Goal: Find specific page/section: Find specific page/section

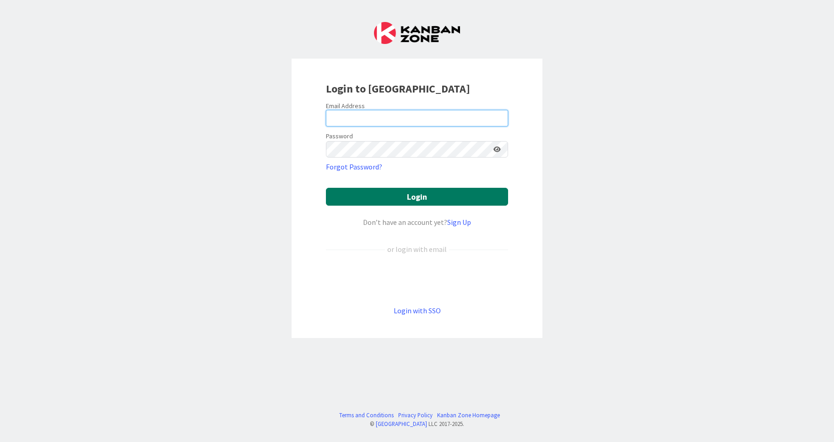
type input "[EMAIL_ADDRESS][DOMAIN_NAME]"
click at [436, 199] on button "Login" at bounding box center [417, 197] width 182 height 18
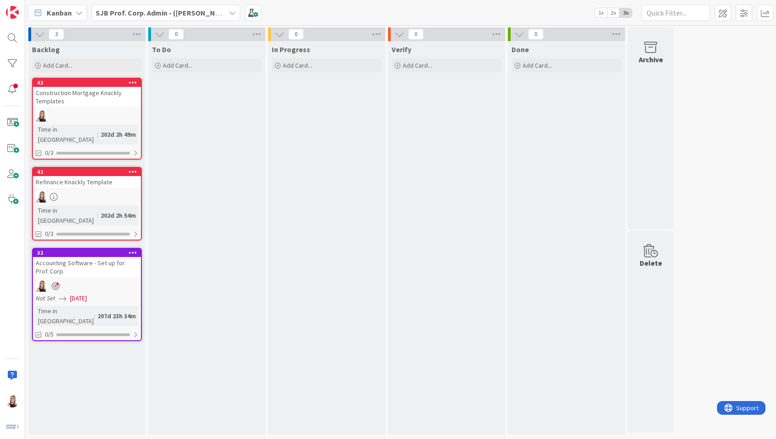
click at [185, 14] on b "SJB Prof. Corp. Admin - ([PERSON_NAME] and [PERSON_NAME])" at bounding box center [200, 12] width 209 height 9
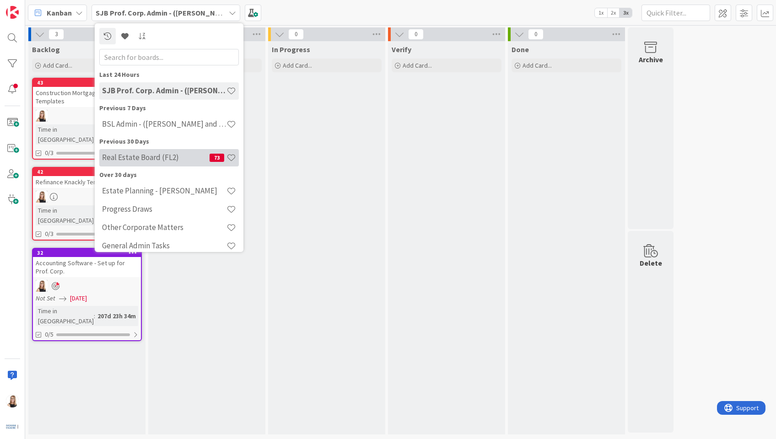
click at [128, 157] on h4 "Real Estate Board (FL2)" at bounding box center [156, 157] width 108 height 9
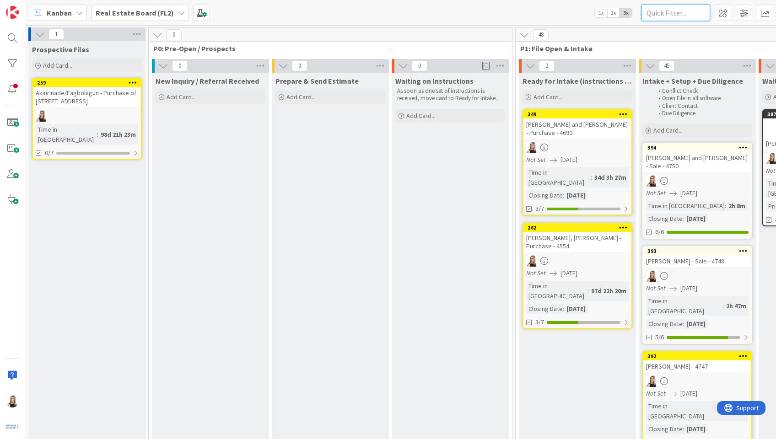
click at [682, 18] on input "text" at bounding box center [676, 13] width 69 height 16
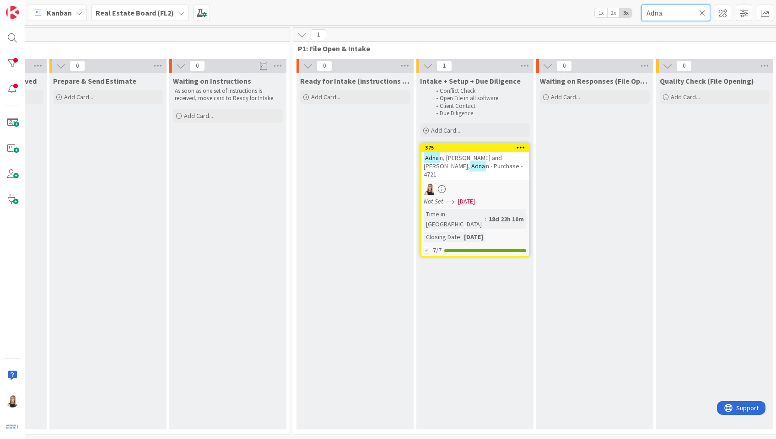
scroll to position [0, 224]
type input "Adna"
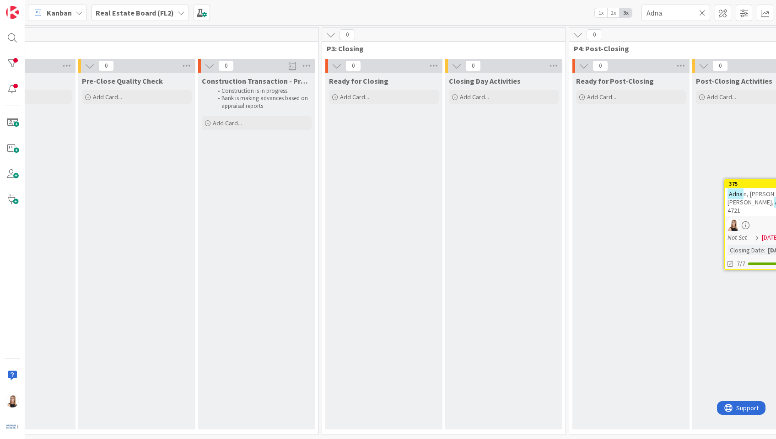
scroll to position [0, 1433]
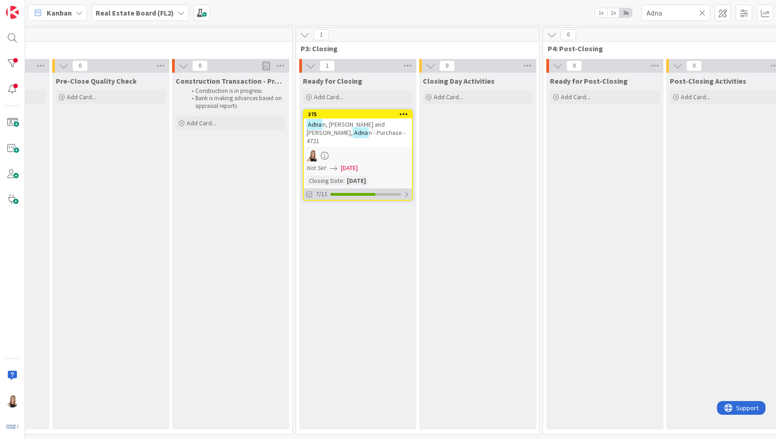
click at [341, 193] on div at bounding box center [352, 194] width 45 height 3
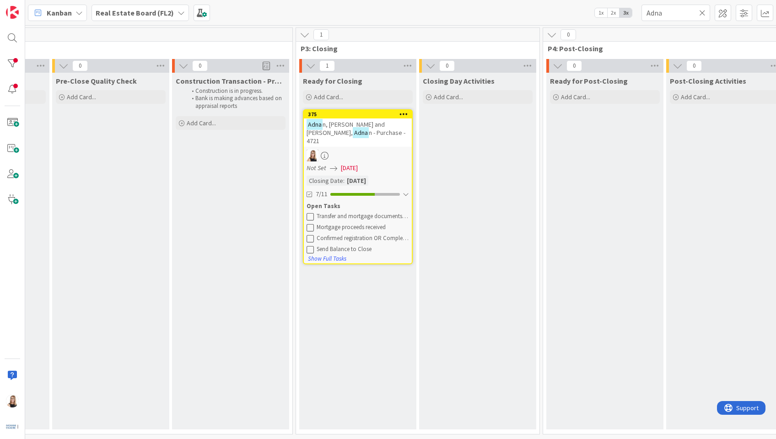
click at [309, 213] on icon at bounding box center [310, 216] width 7 height 7
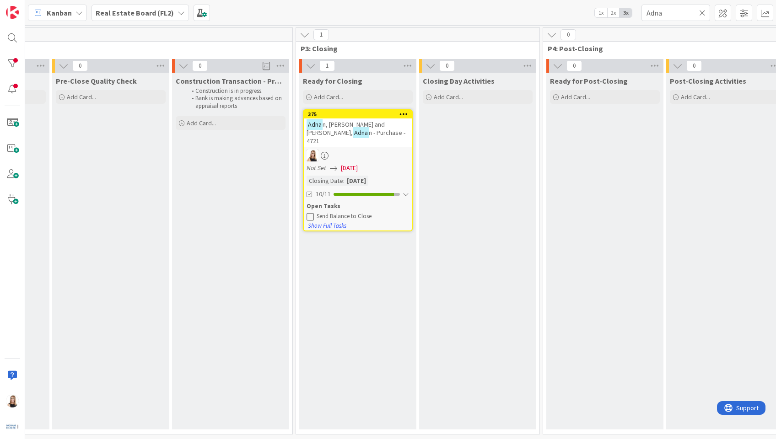
click at [309, 213] on icon at bounding box center [310, 216] width 7 height 7
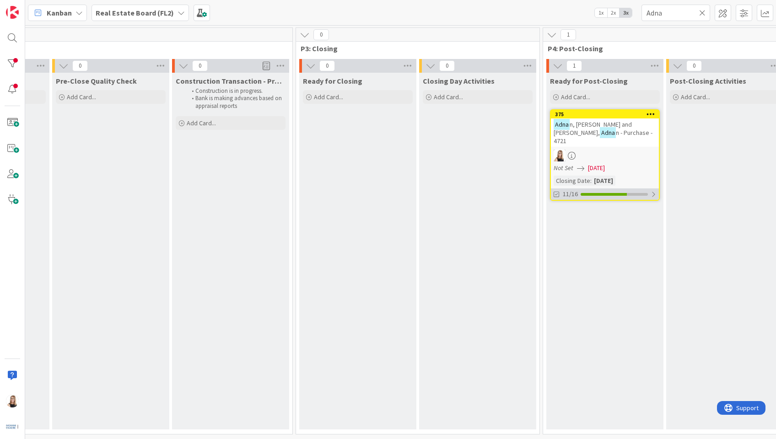
click at [604, 193] on div at bounding box center [604, 194] width 46 height 3
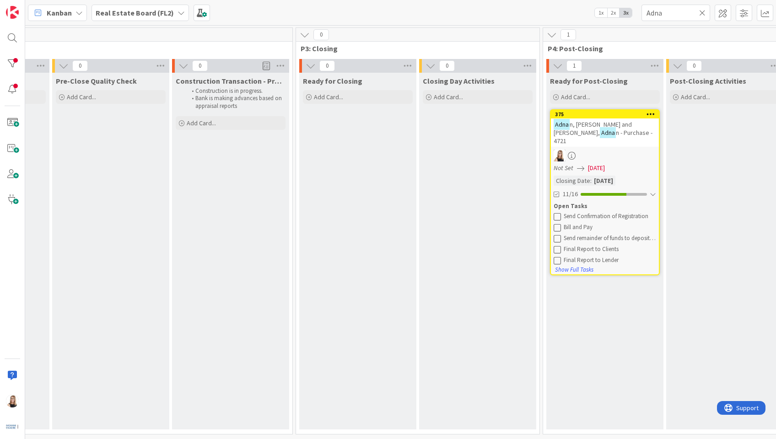
click at [701, 13] on icon at bounding box center [702, 13] width 6 height 8
